Goal: Check status: Check status

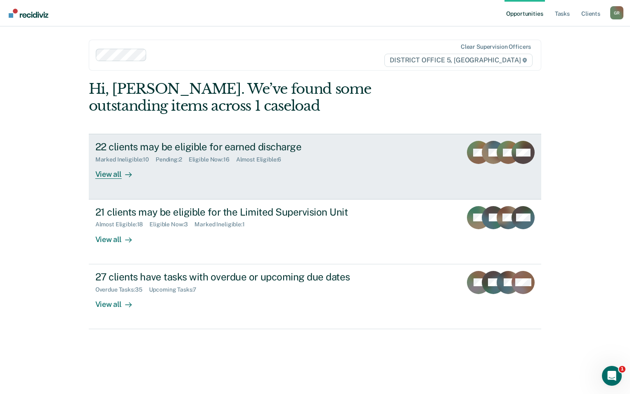
click at [347, 147] on div "22 clients may be eligible for earned discharge" at bounding box center [240, 147] width 290 height 12
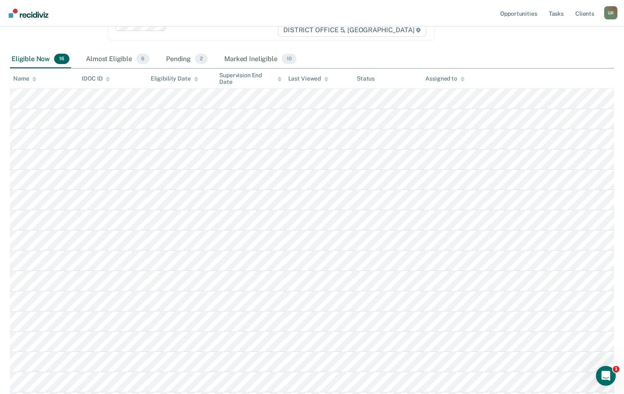
scroll to position [171, 0]
